Goal: Browse casually

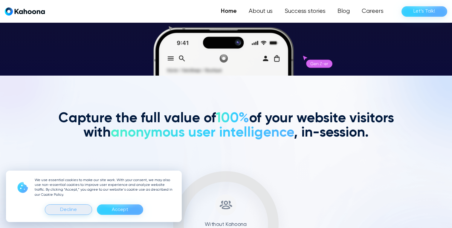
click at [71, 211] on div "Decline" at bounding box center [68, 210] width 17 height 10
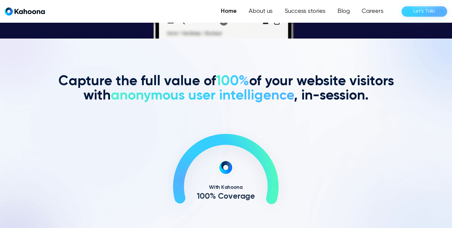
scroll to position [189, 0]
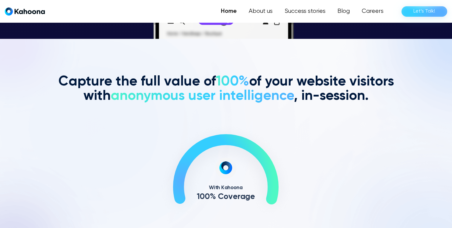
click at [201, 98] on span "anonymous user intelligence" at bounding box center [202, 96] width 183 height 14
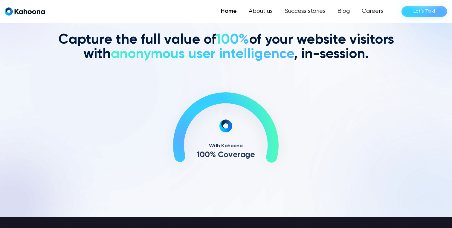
scroll to position [232, 0]
